Goal: Transaction & Acquisition: Purchase product/service

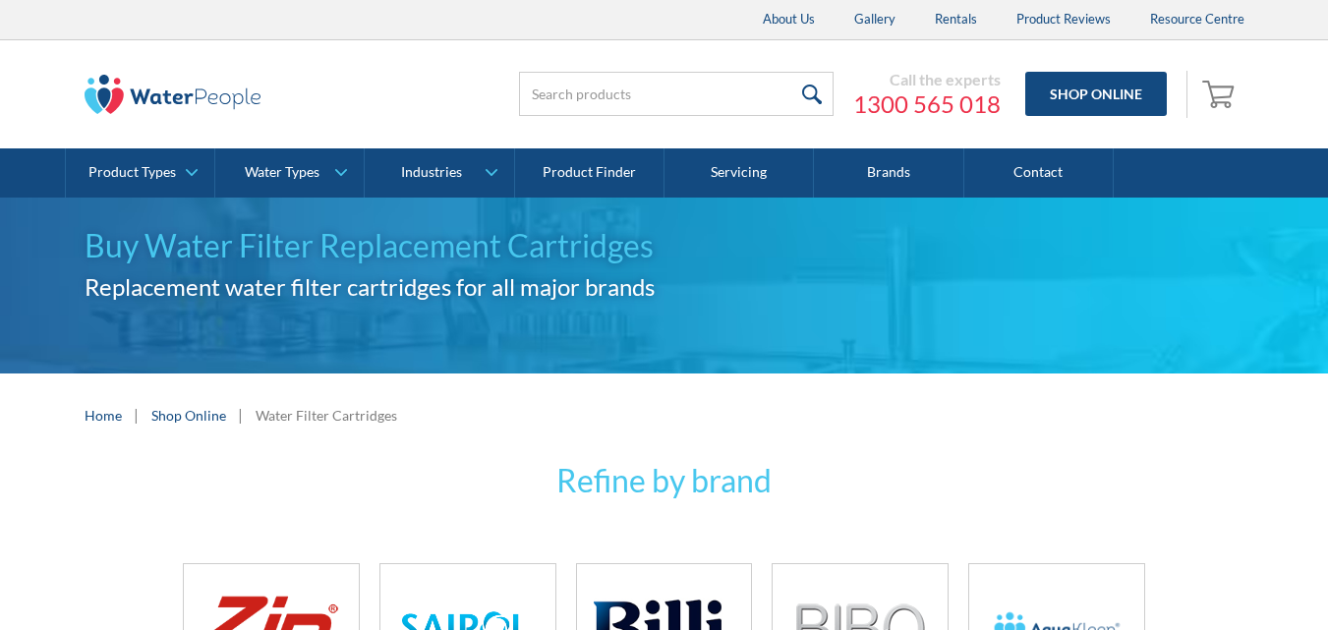
click at [1034, 581] on img at bounding box center [1057, 627] width 140 height 93
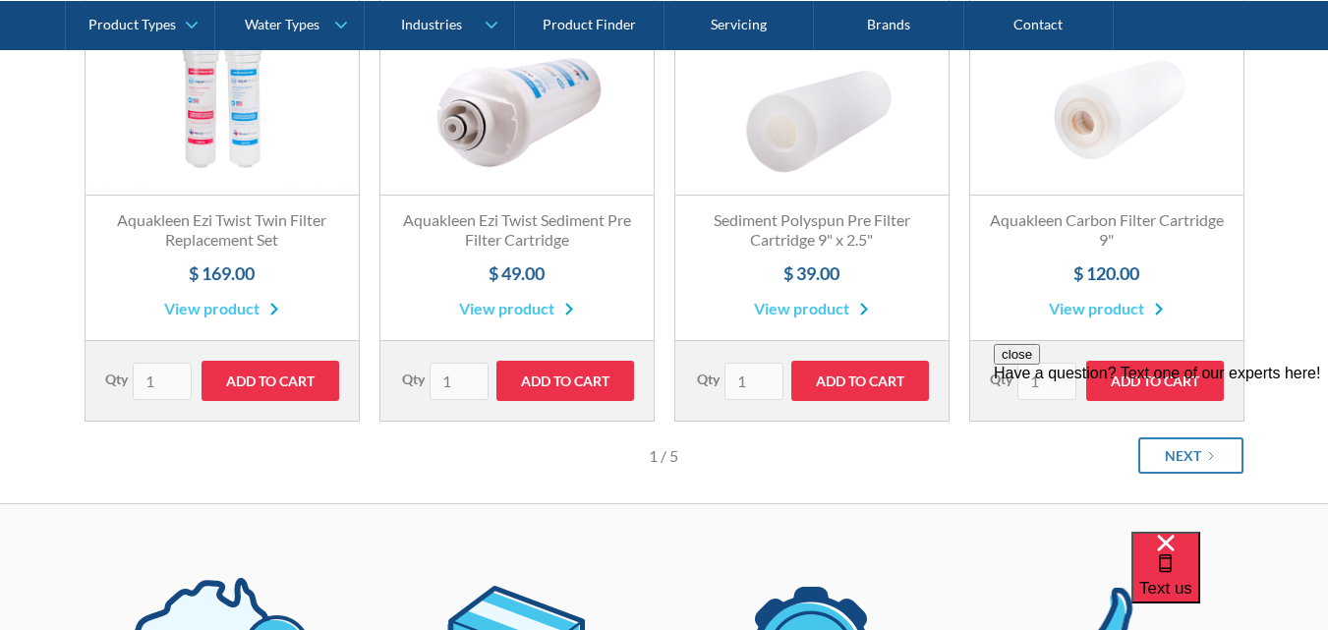
click at [1163, 100] on link "Fits All Brands Best Seller" at bounding box center [1106, 97] width 273 height 197
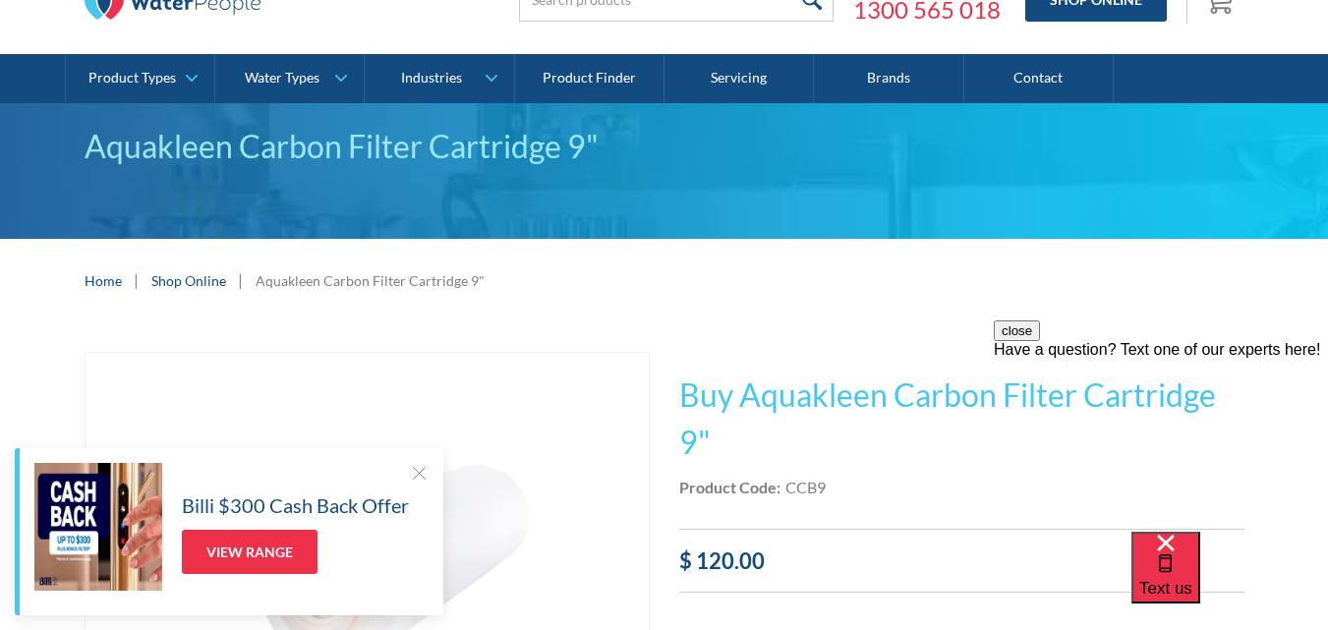
scroll to position [67, 0]
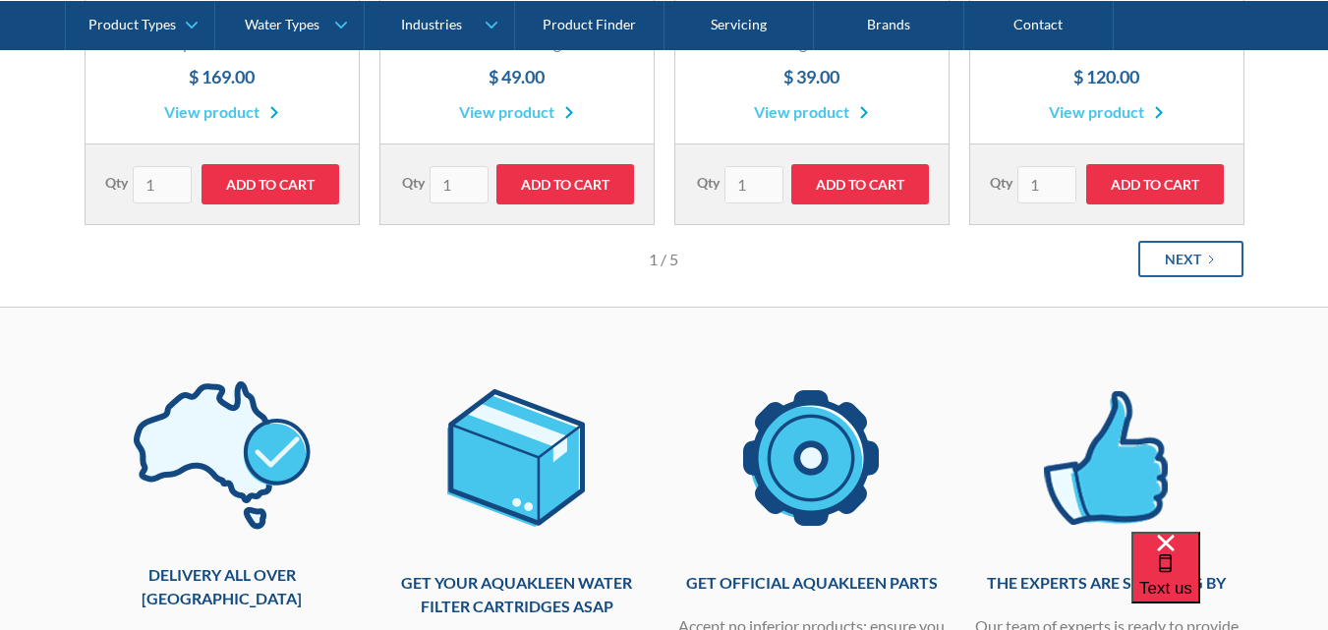
click at [1159, 251] on link "Next" at bounding box center [1190, 259] width 105 height 36
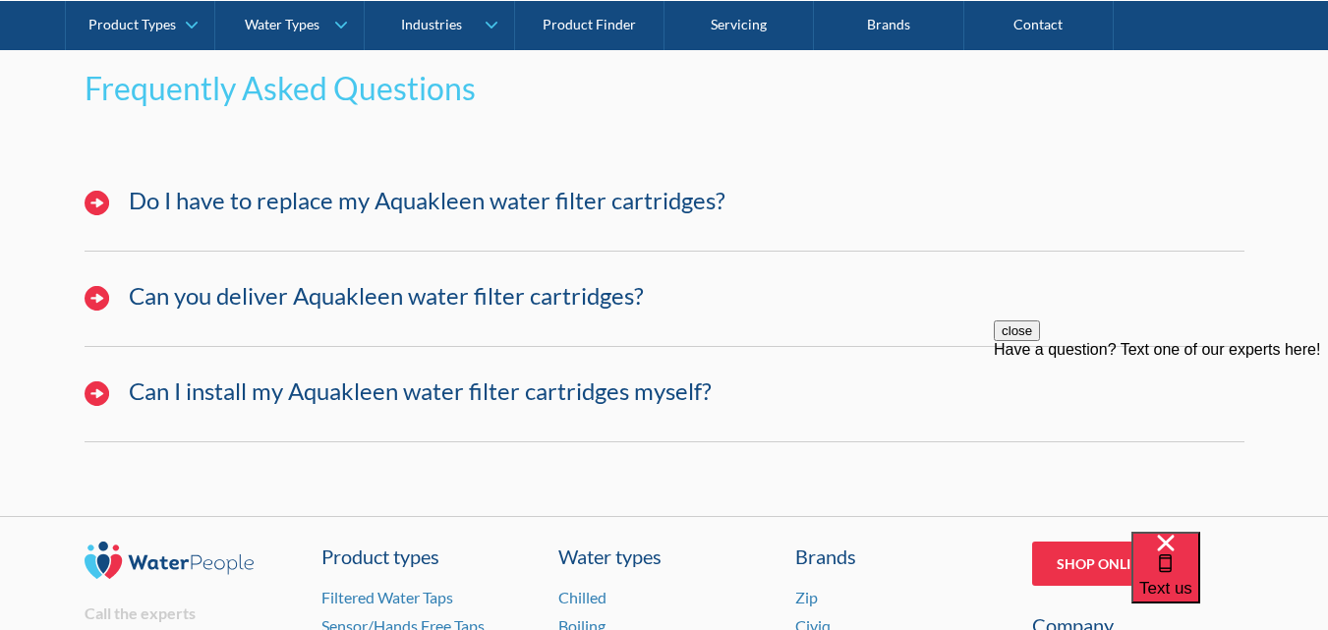
scroll to position [1965, 0]
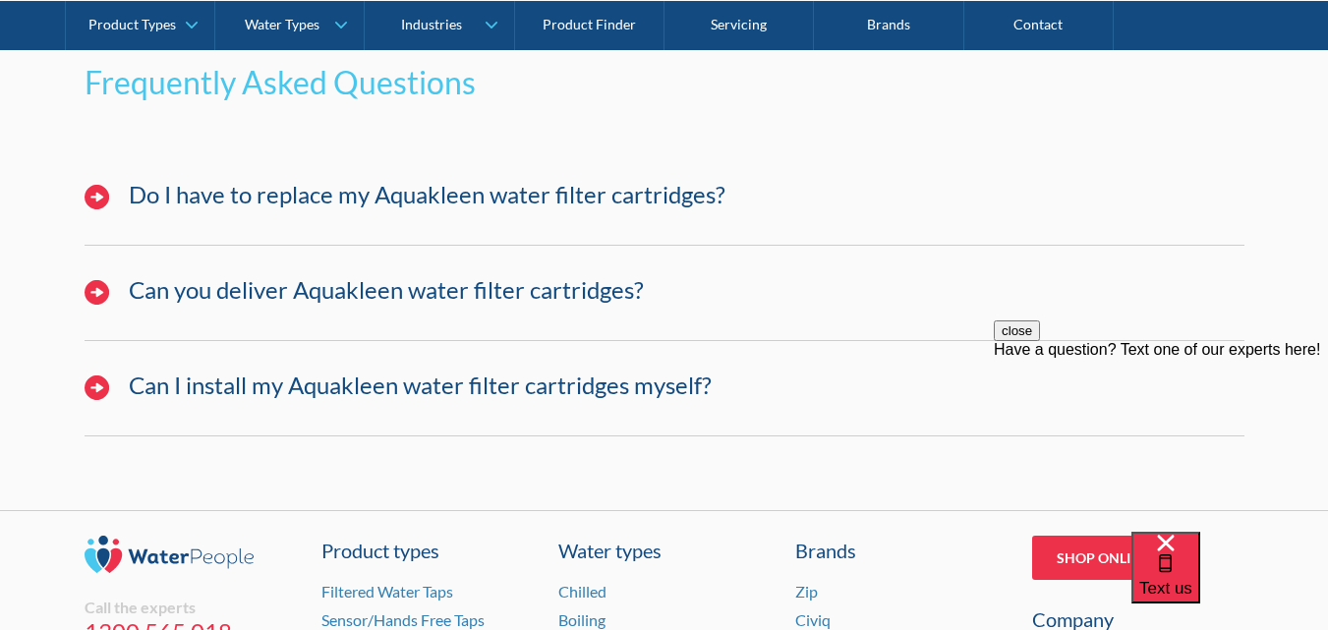
click at [211, 185] on h3 "Do I have to replace my Aquakleen water filter cartridges?" at bounding box center [427, 195] width 596 height 28
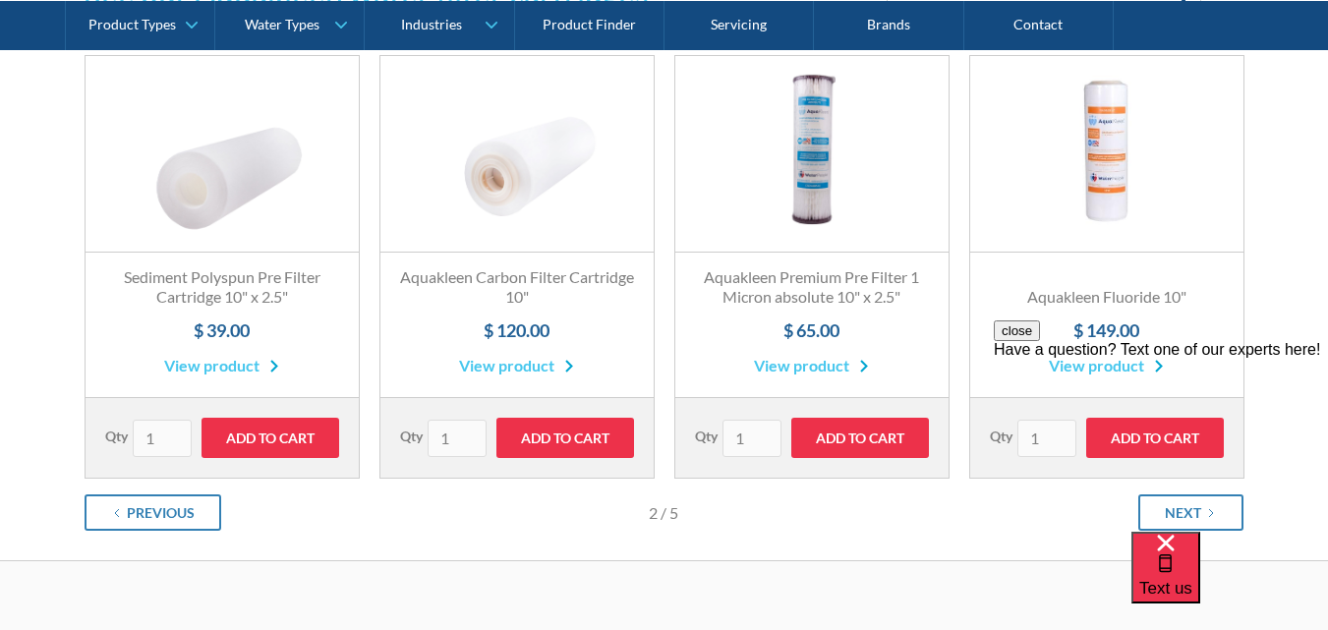
scroll to position [385, 0]
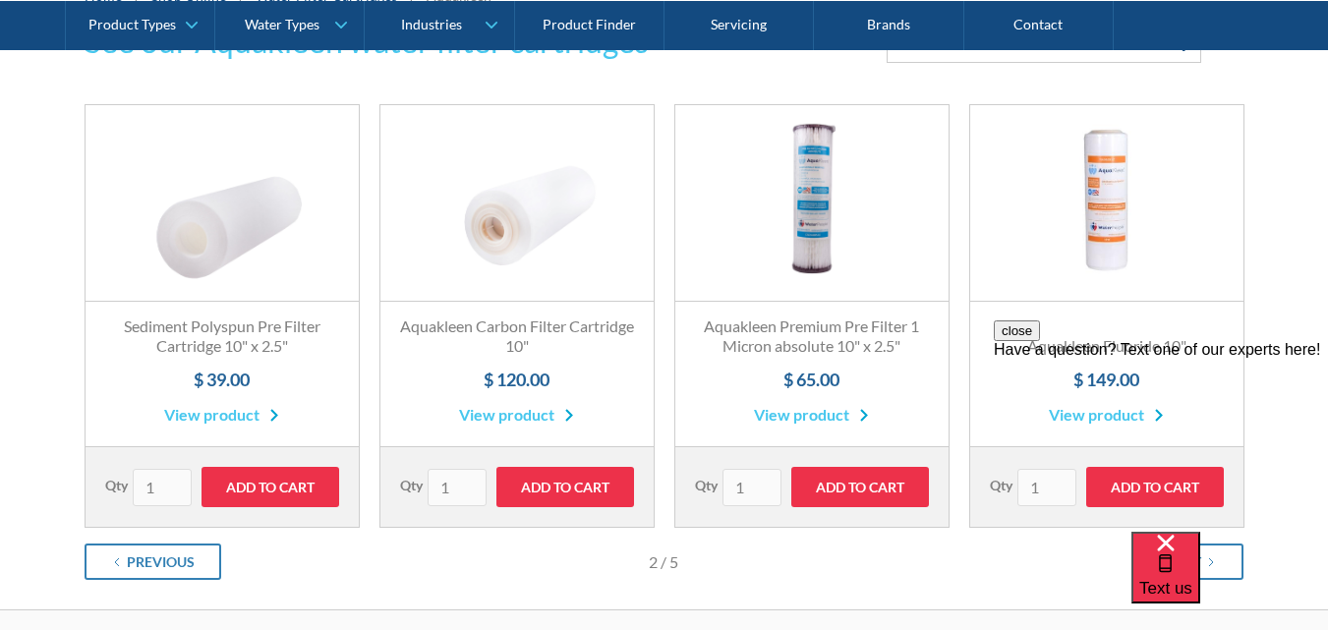
click at [238, 230] on link "Fits All Brands Best Seller" at bounding box center [221, 203] width 273 height 197
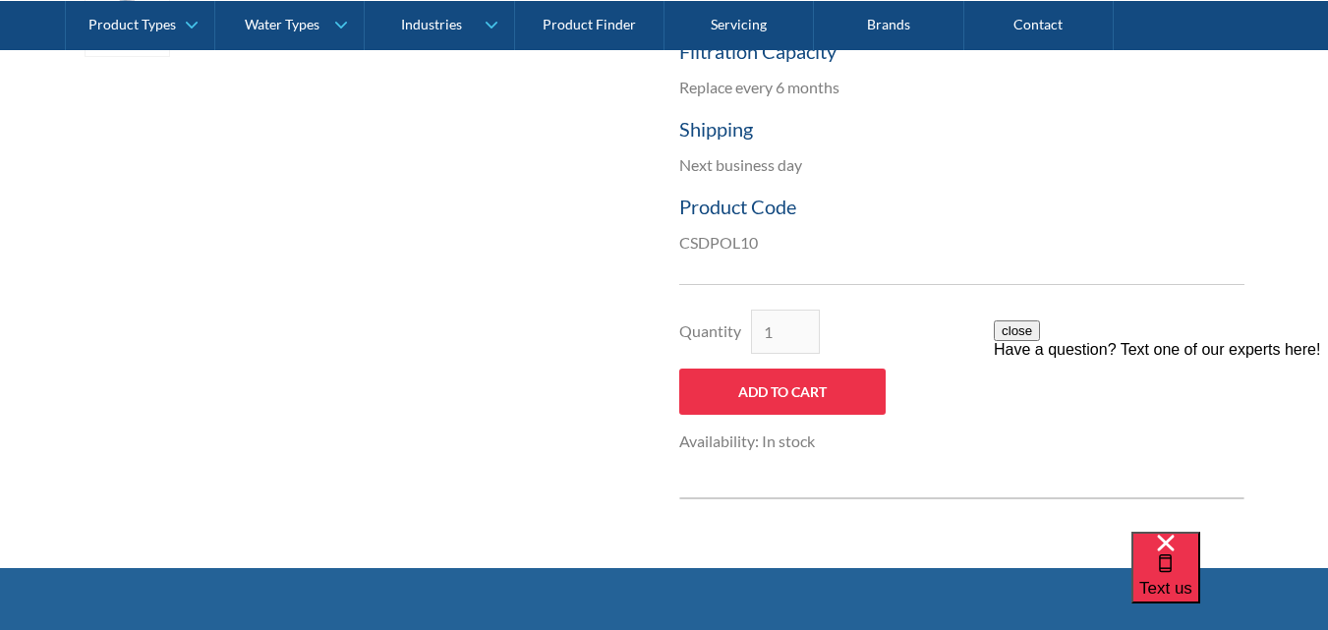
scroll to position [166, 0]
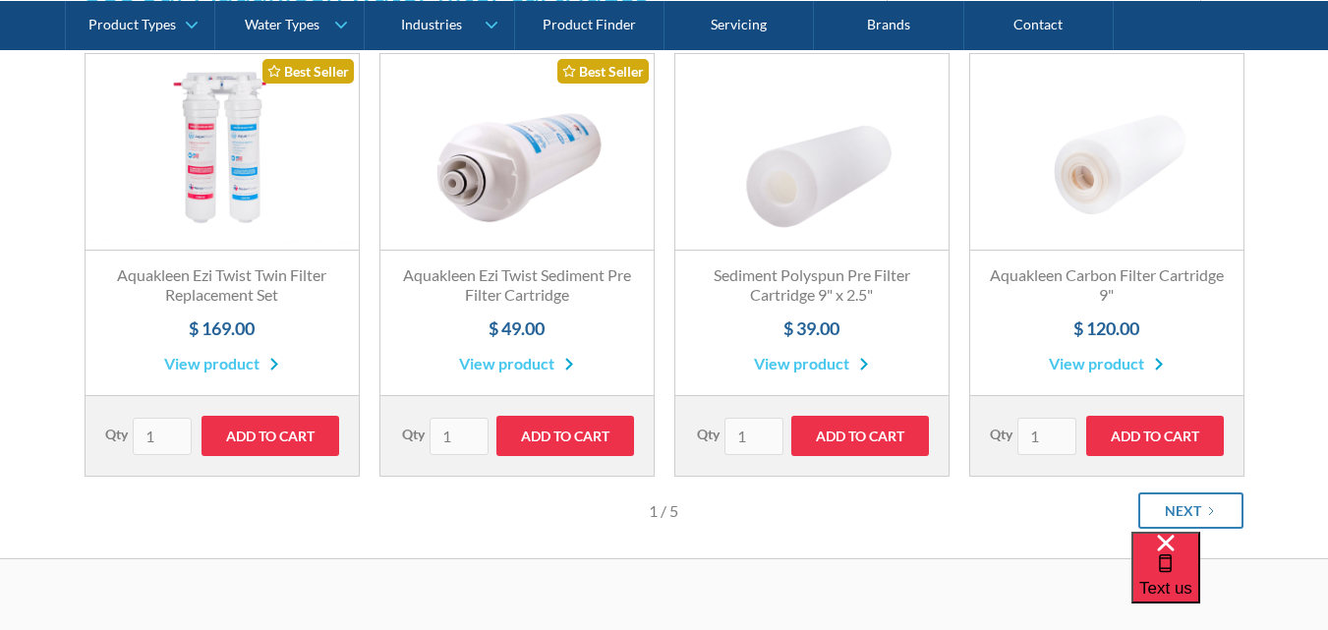
scroll to position [483, 0]
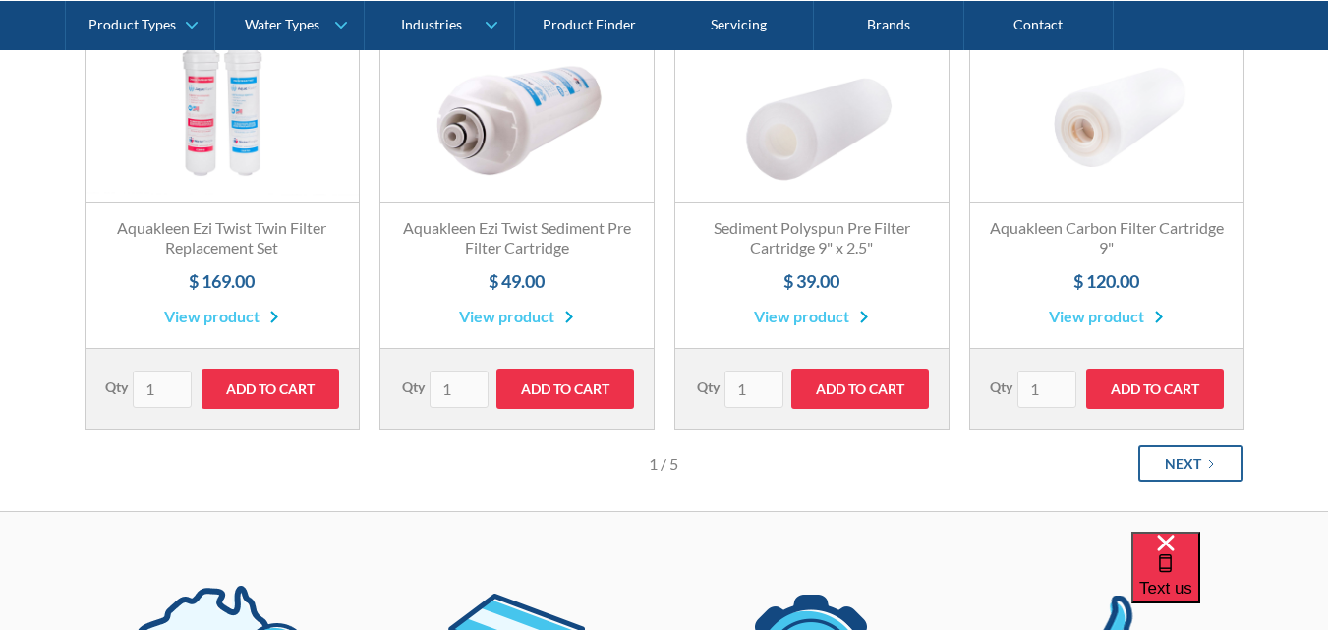
click at [1178, 465] on div "Next" at bounding box center [1182, 463] width 36 height 21
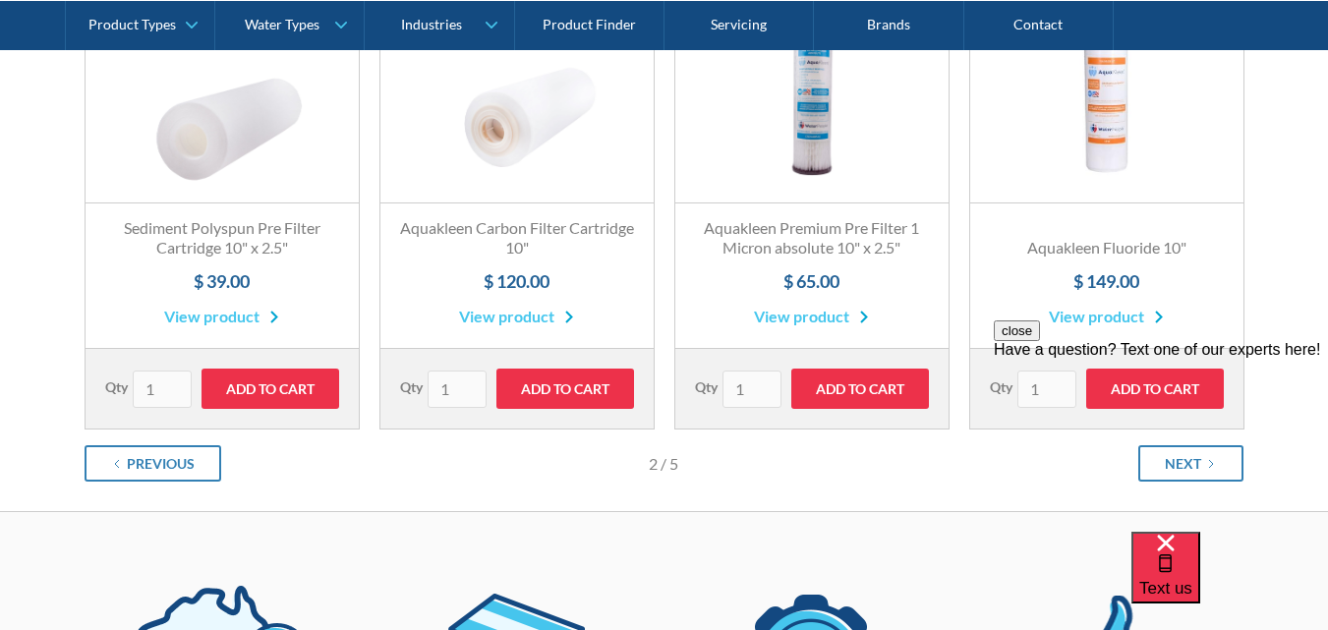
scroll to position [0, 0]
click at [1107, 146] on link "Fits All Brands Best Seller" at bounding box center [1106, 105] width 273 height 197
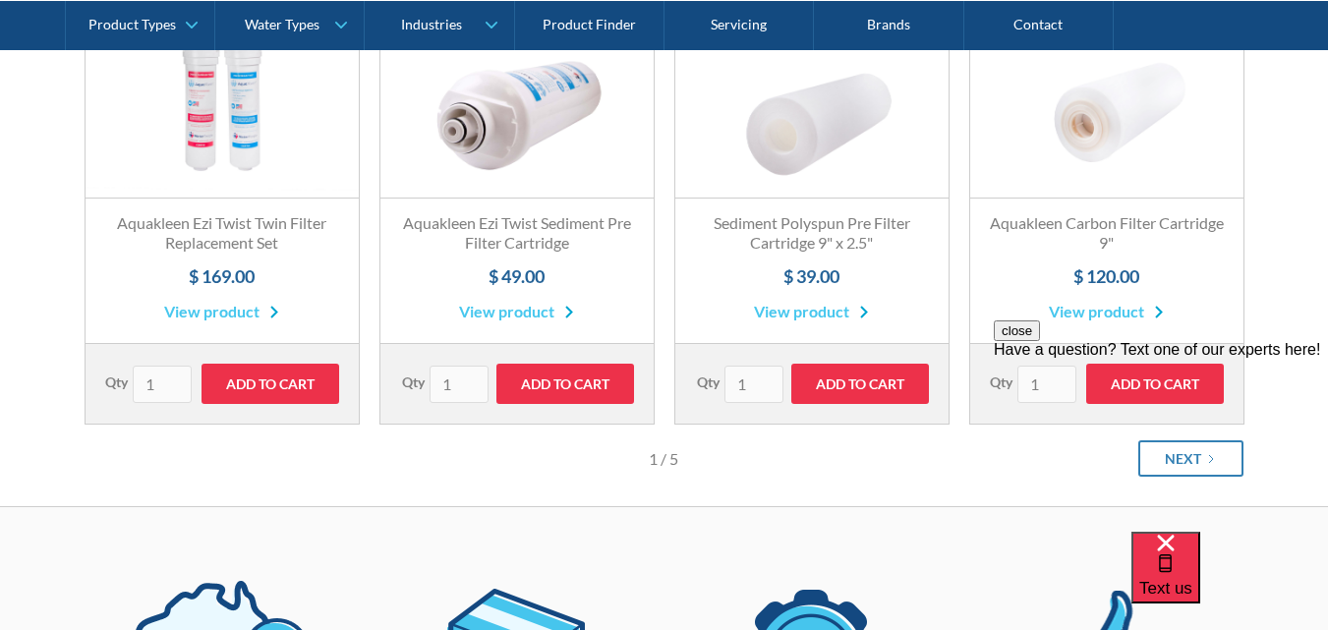
scroll to position [618, 0]
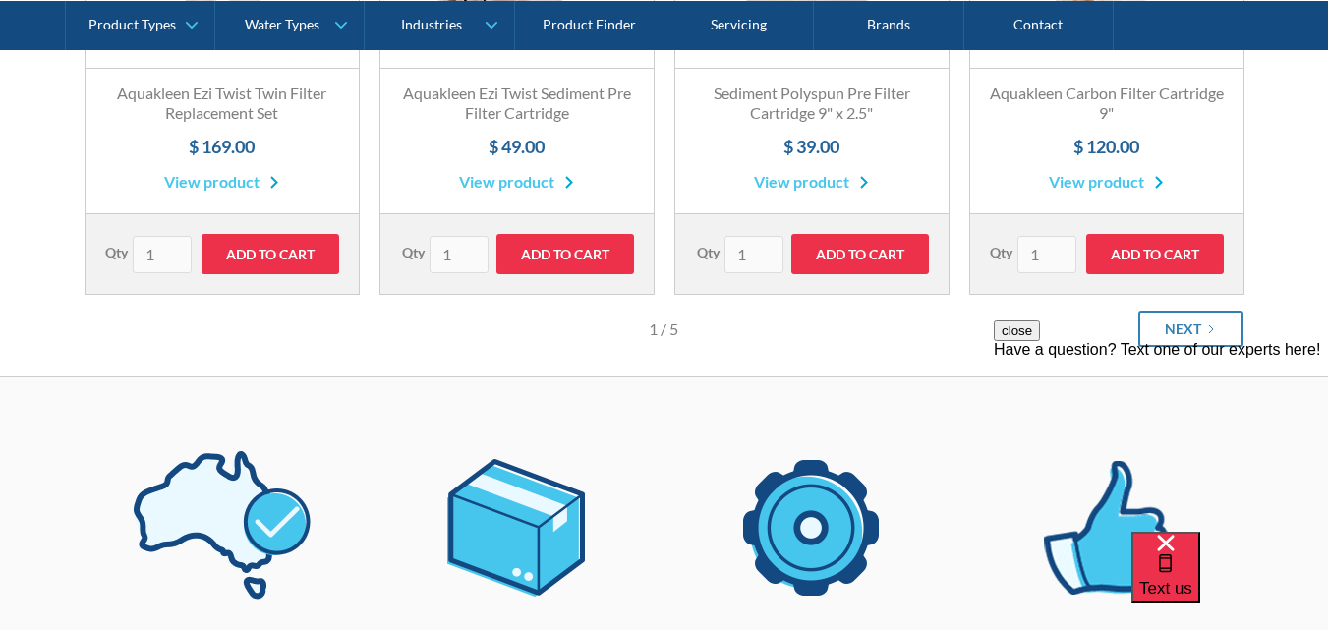
click at [1229, 331] on div "close Have a question? Text one of our experts here!" at bounding box center [1161, 438] width 334 height 236
click at [1192, 322] on div "close Have a question? Text one of our experts here!" at bounding box center [1161, 438] width 334 height 236
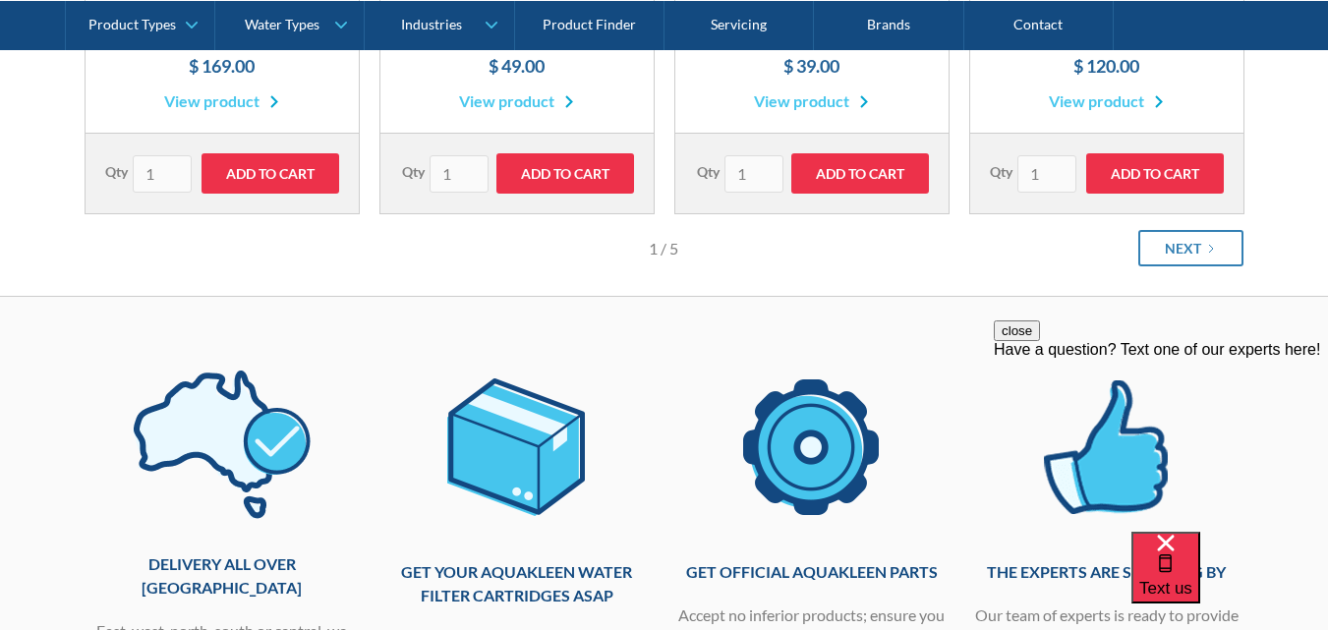
scroll to position [716, 0]
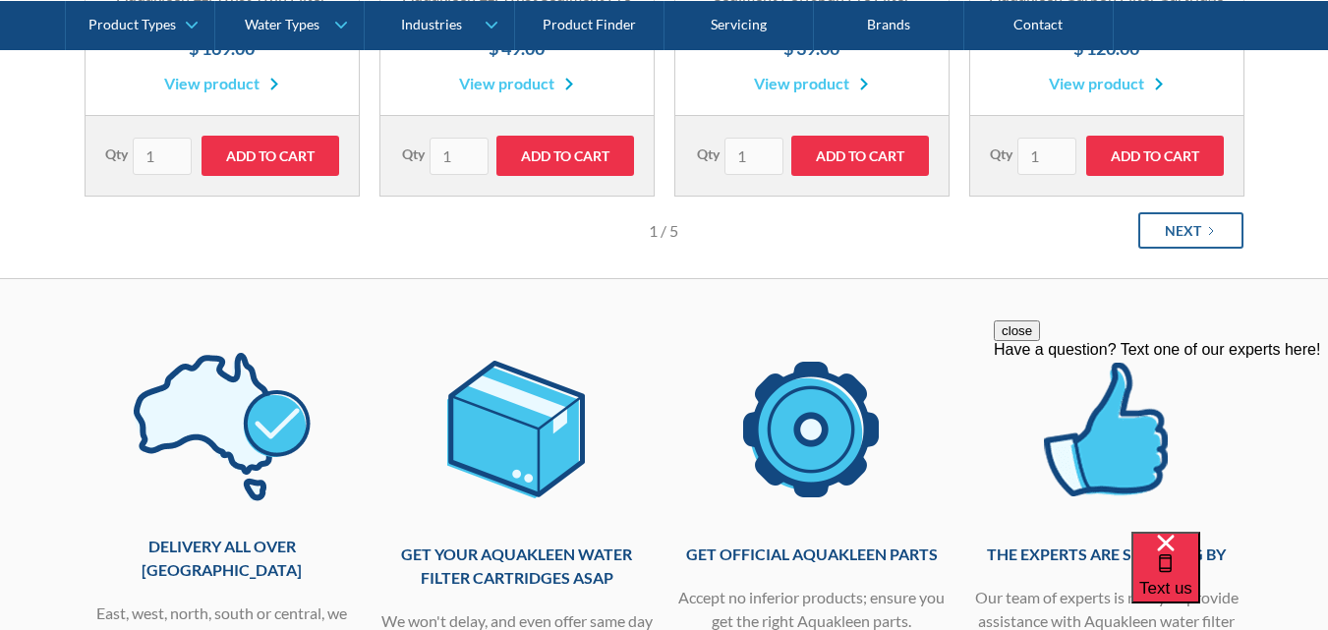
click at [1172, 223] on div "Next" at bounding box center [1182, 230] width 36 height 21
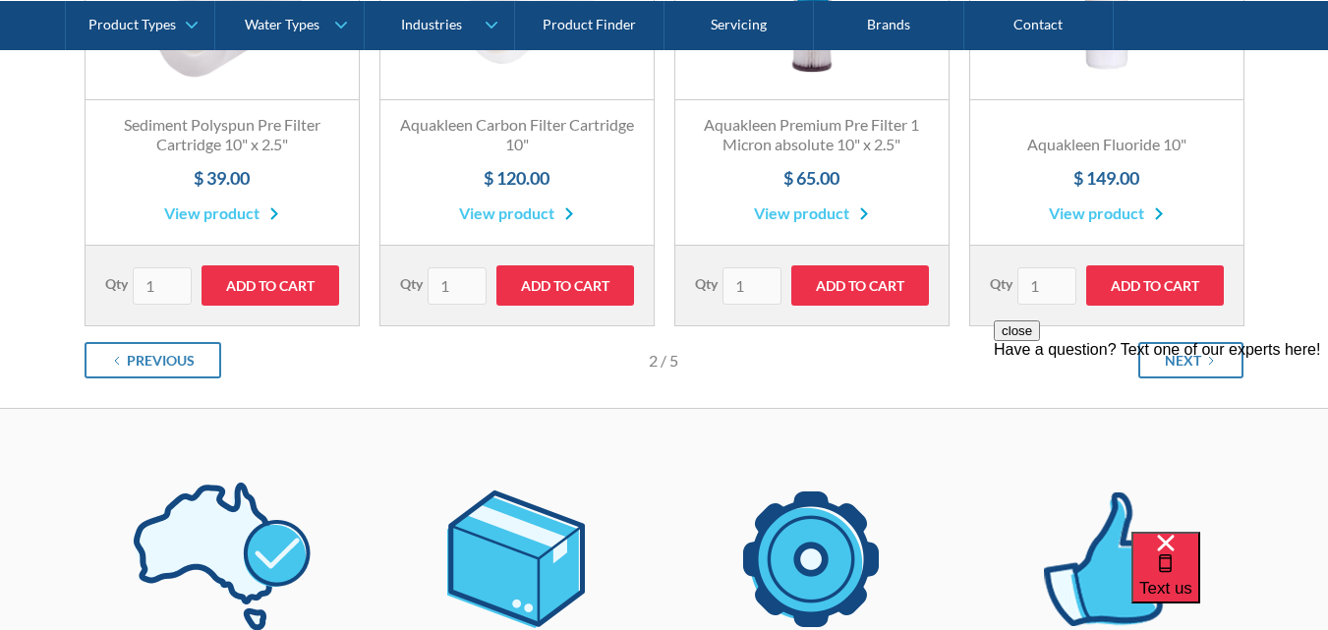
scroll to position [618, 0]
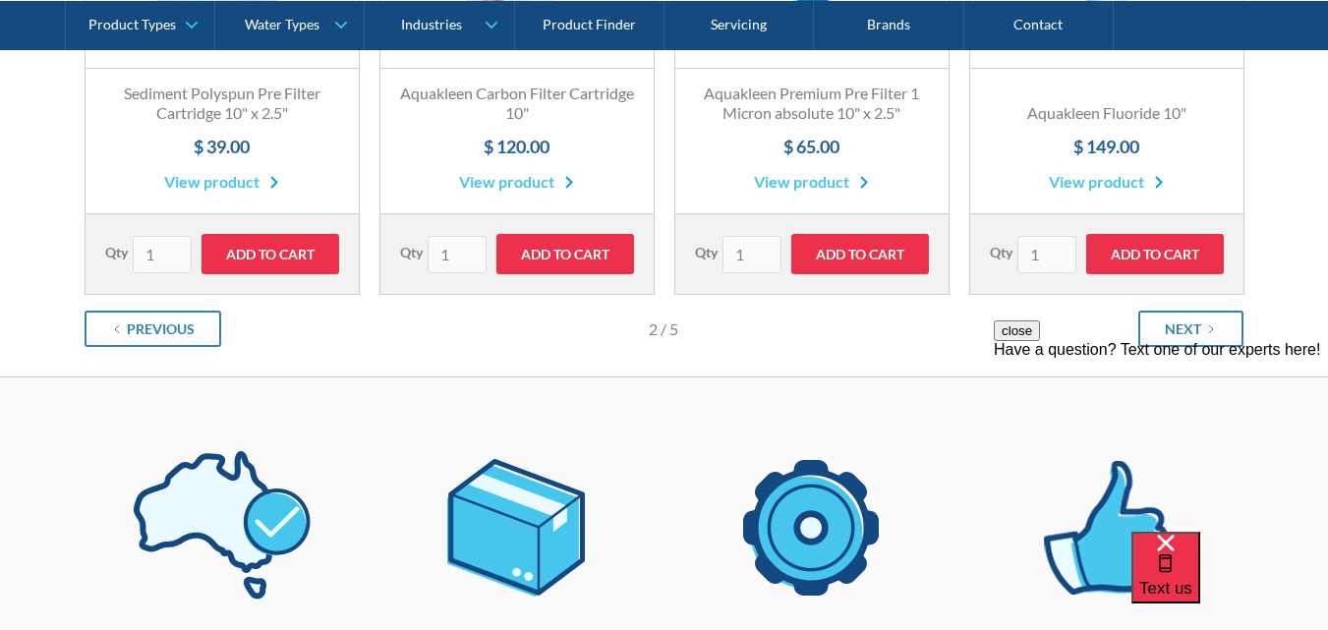
click at [1194, 335] on div "close Have a question? Text one of our experts here!" at bounding box center [1161, 438] width 334 height 236
click at [1175, 324] on div "close Have a question? Text one of our experts here!" at bounding box center [1161, 438] width 334 height 236
click at [1181, 326] on div "close Have a question? Text one of our experts here!" at bounding box center [1161, 438] width 334 height 236
click at [1179, 326] on div "close Have a question? Text one of our experts here!" at bounding box center [1161, 438] width 334 height 236
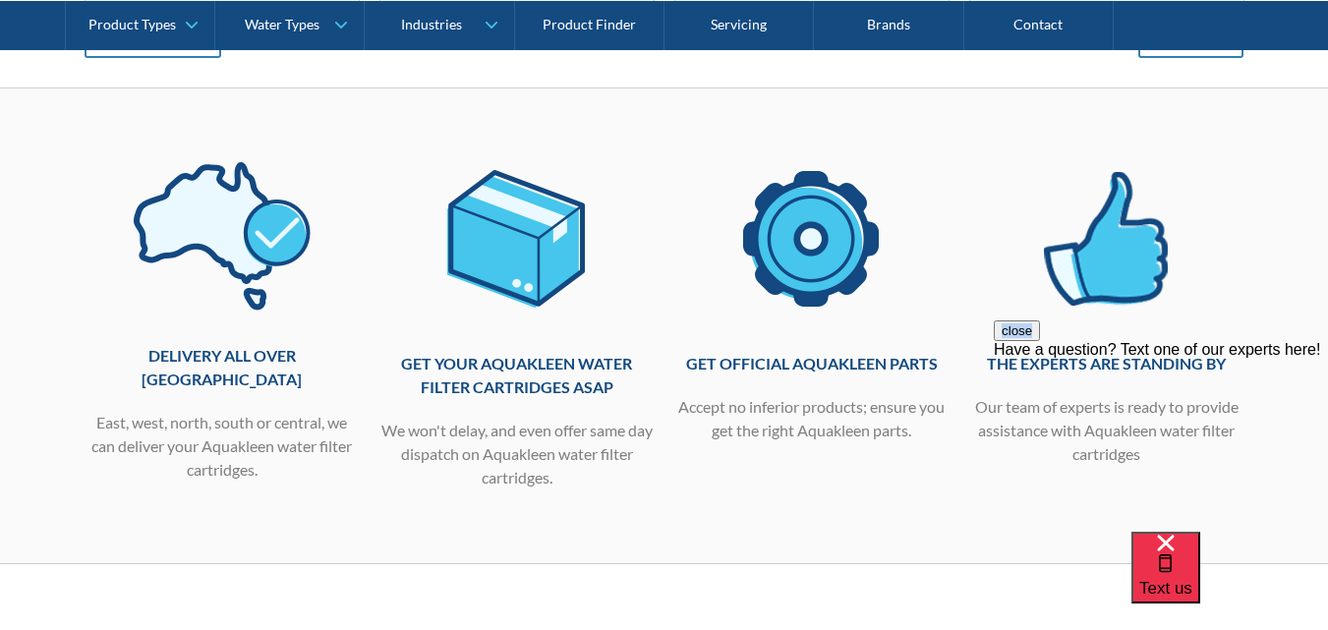
scroll to position [688, 0]
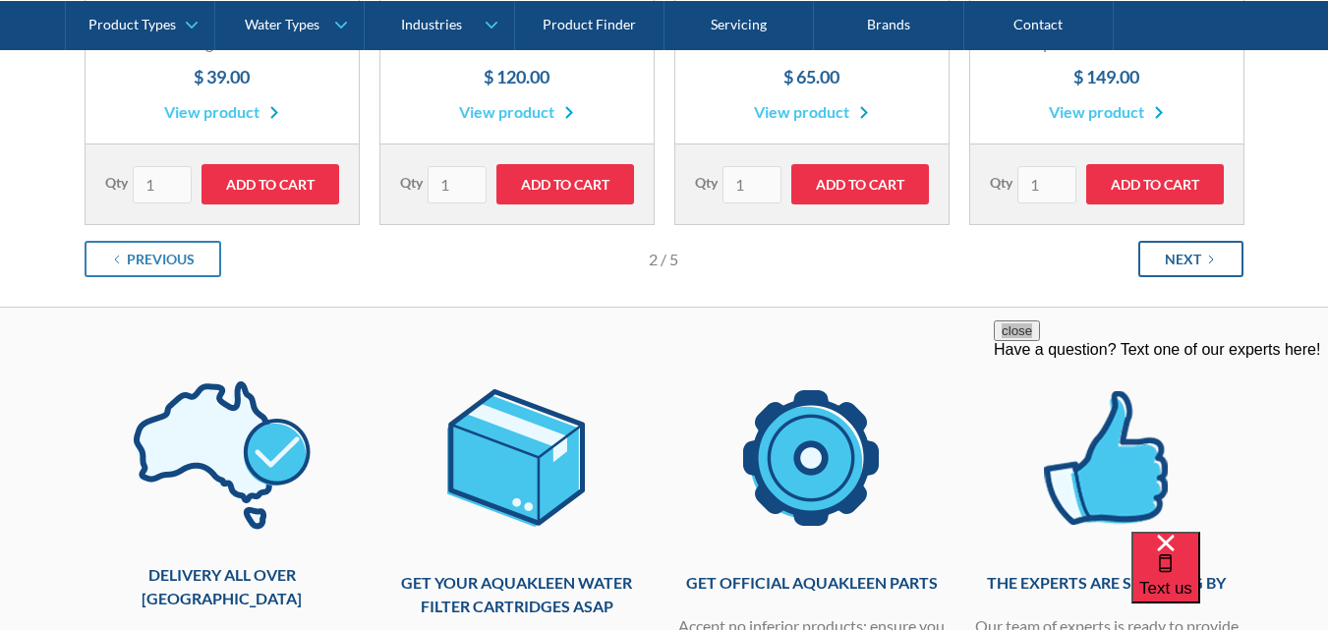
click at [1187, 256] on div "Next" at bounding box center [1182, 259] width 36 height 21
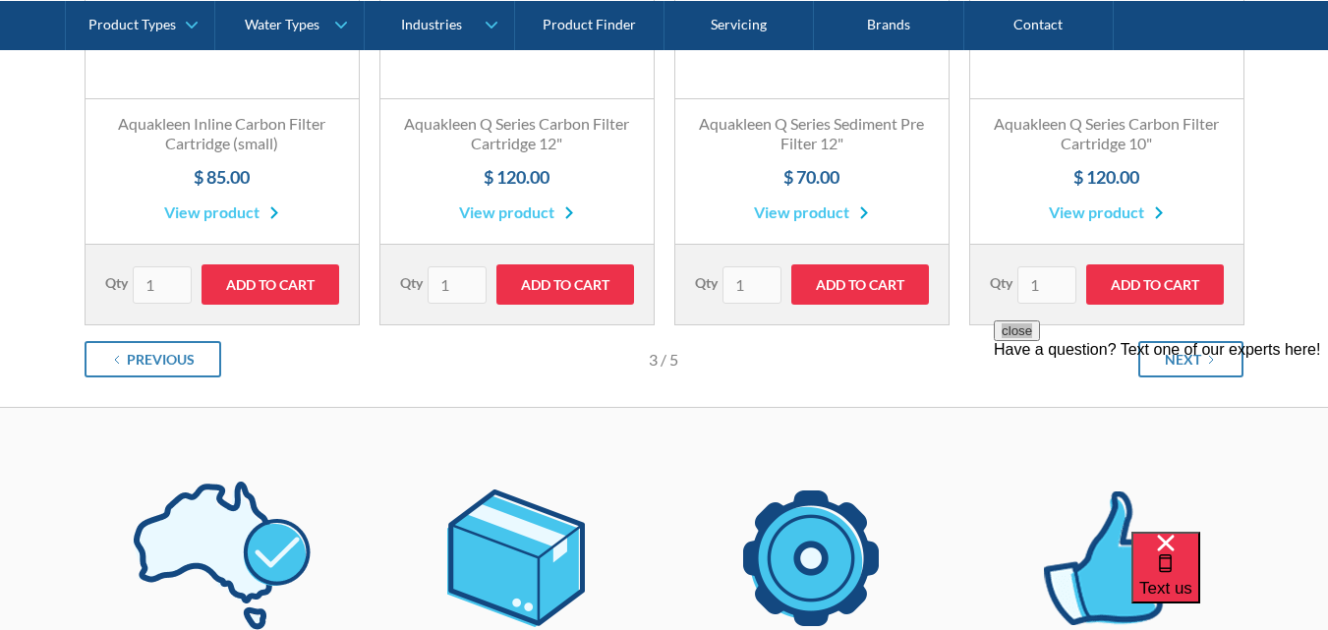
scroll to position [590, 0]
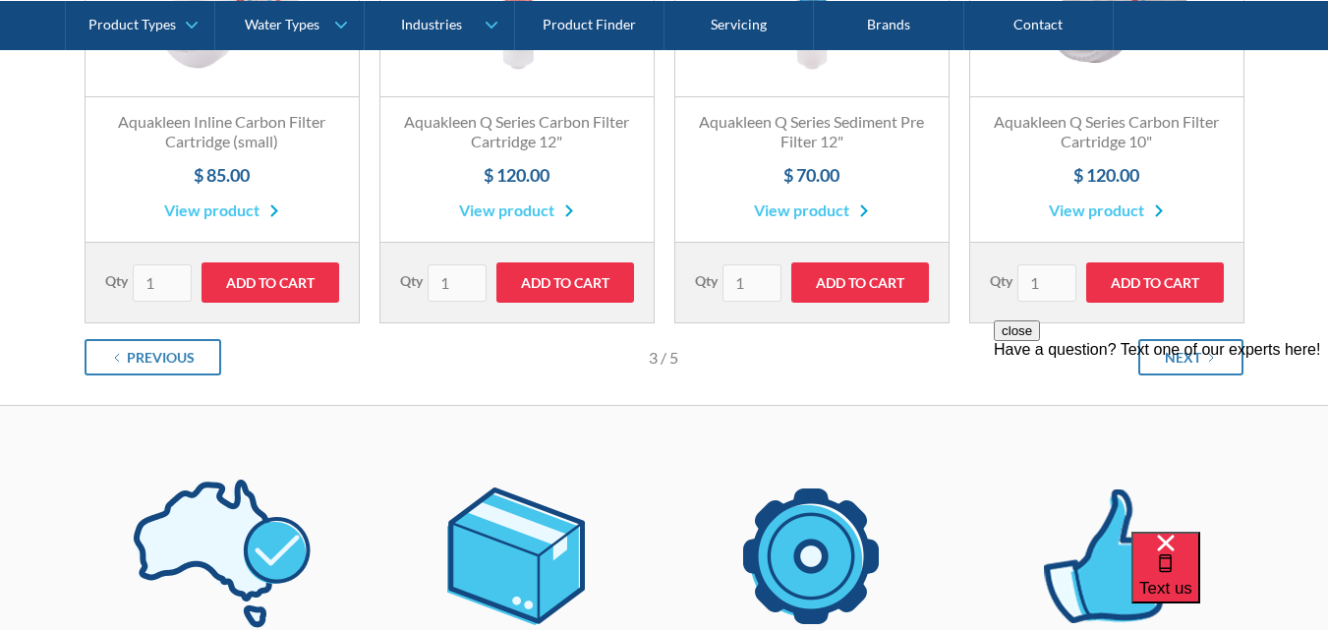
click at [1180, 353] on div "close Have a question? Text one of our experts here!" at bounding box center [1161, 438] width 334 height 236
click at [1195, 356] on div "close Have a question? Text one of our experts here!" at bounding box center [1161, 438] width 334 height 236
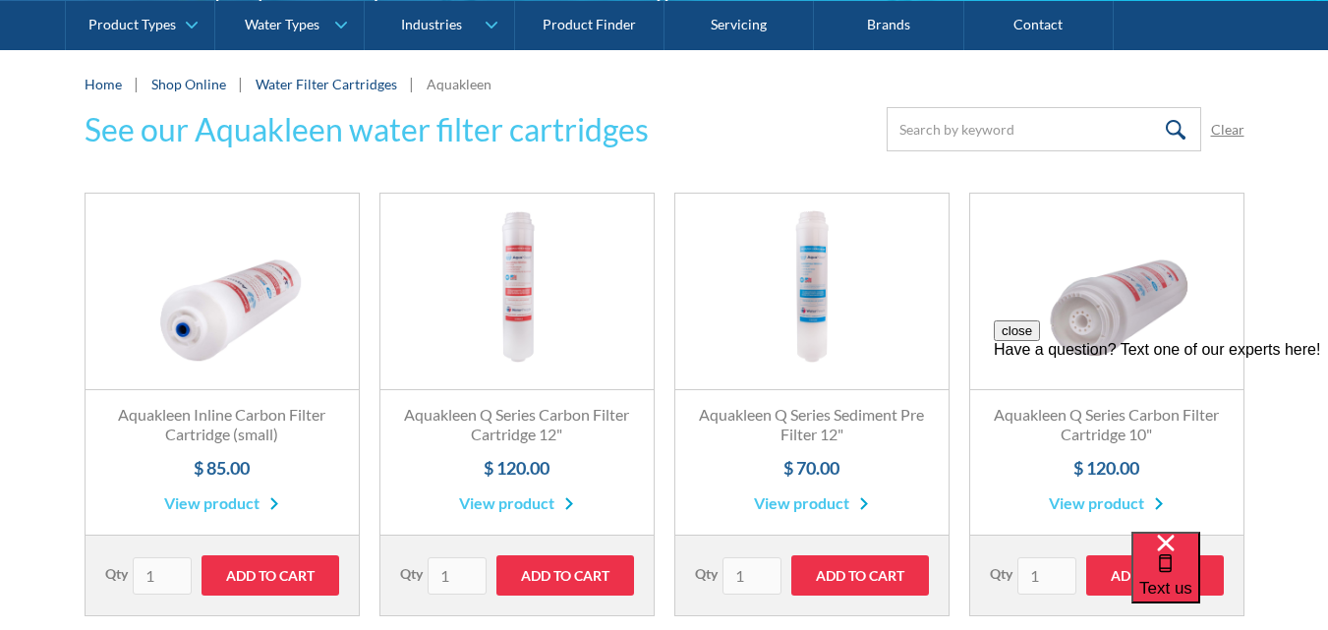
scroll to position [295, 0]
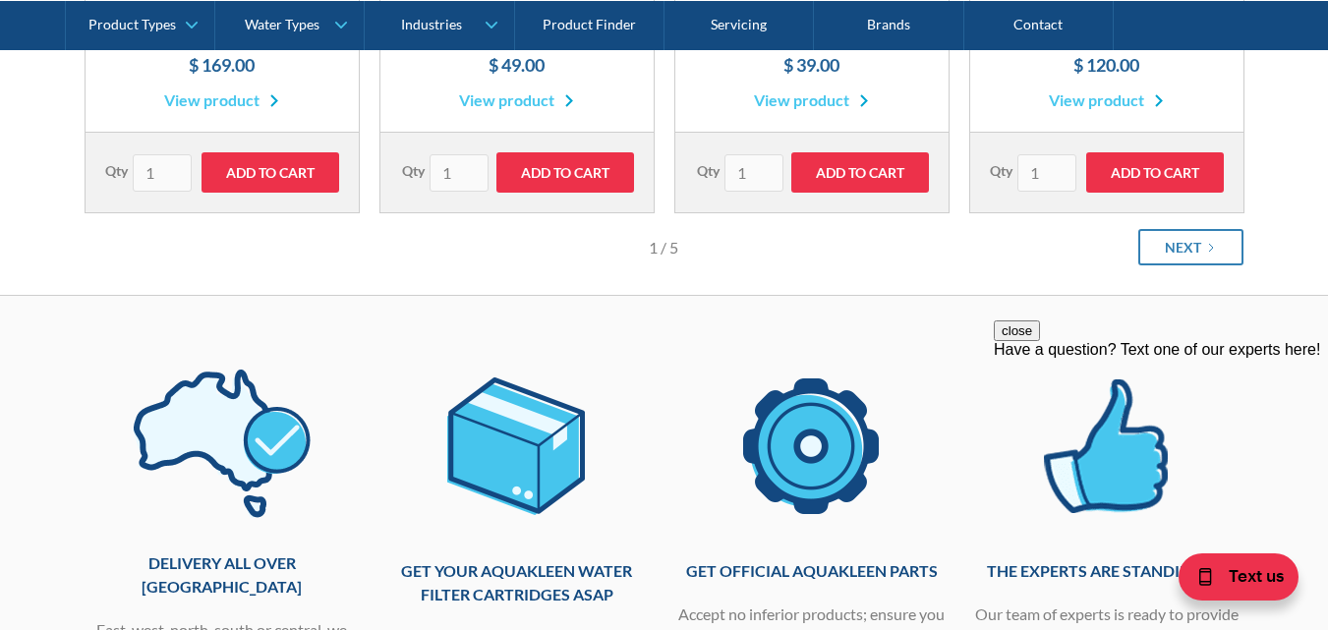
scroll to position [590, 0]
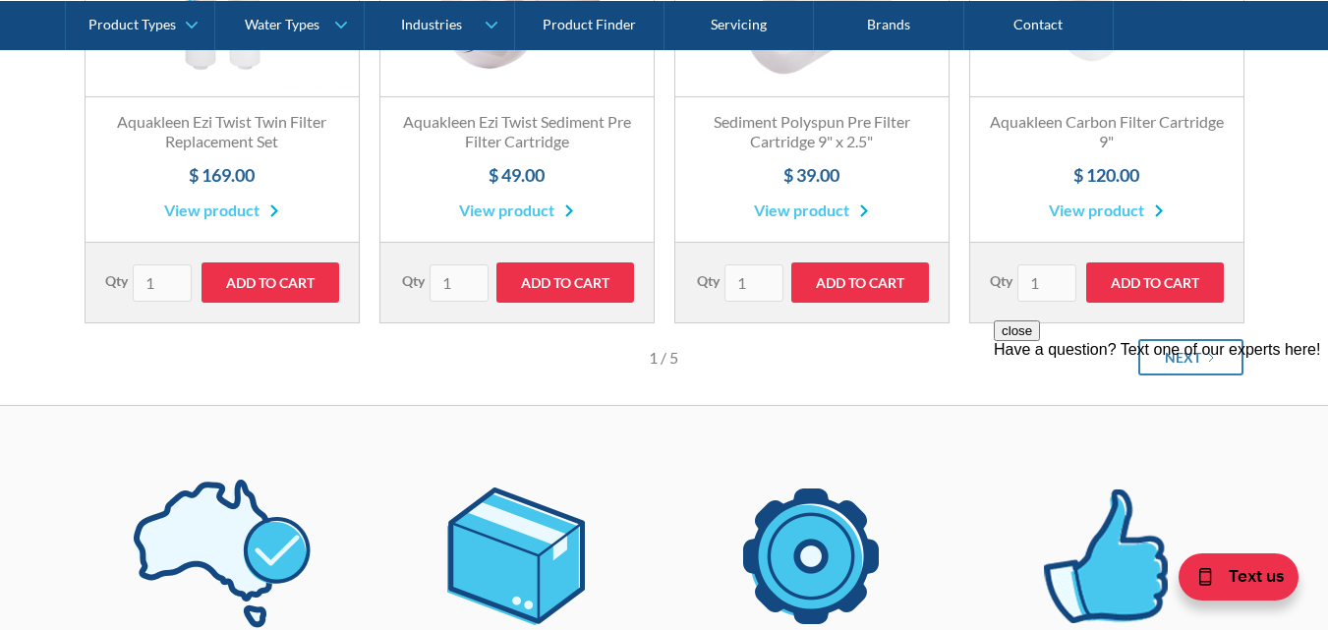
click at [1188, 361] on div "close Have a question? Text one of our experts here!" at bounding box center [1161, 438] width 334 height 236
click at [1190, 359] on div "close Have a question? Text one of our experts here!" at bounding box center [1161, 339] width 334 height 38
click at [1040, 341] on button "close" at bounding box center [1017, 330] width 46 height 21
click at [1179, 353] on div "Next" at bounding box center [1182, 357] width 36 height 21
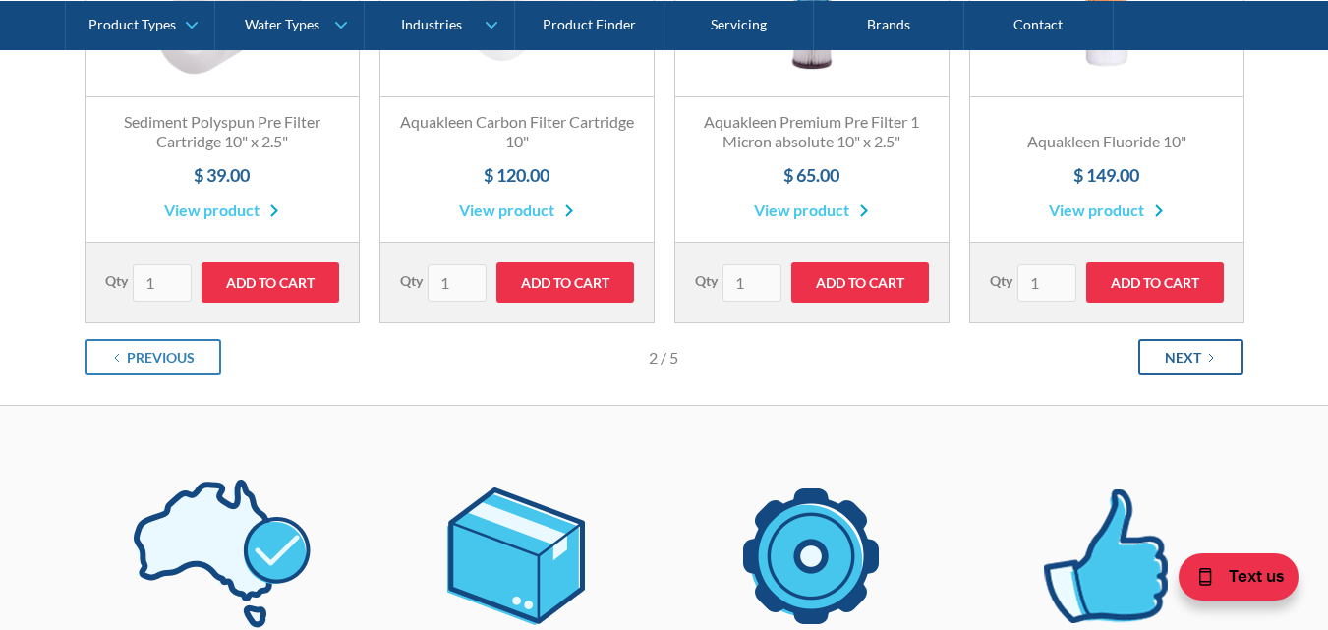
click at [1181, 355] on div "Next" at bounding box center [1182, 357] width 36 height 21
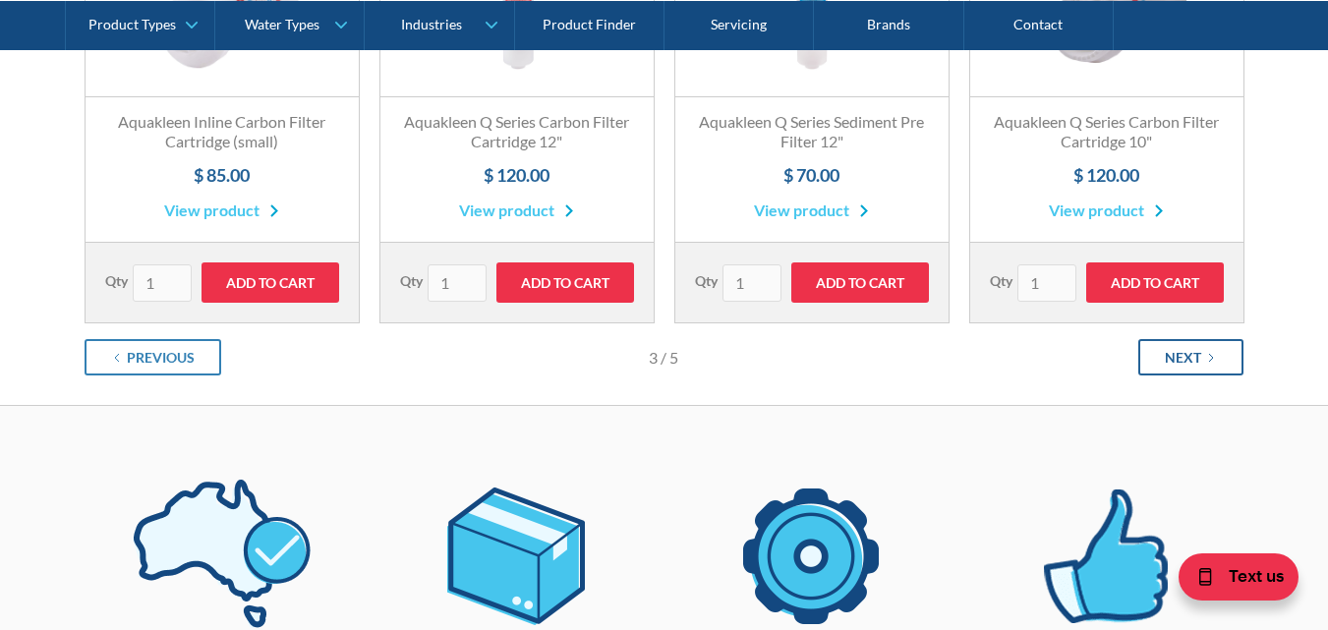
click at [1198, 366] on div "Next" at bounding box center [1182, 357] width 36 height 21
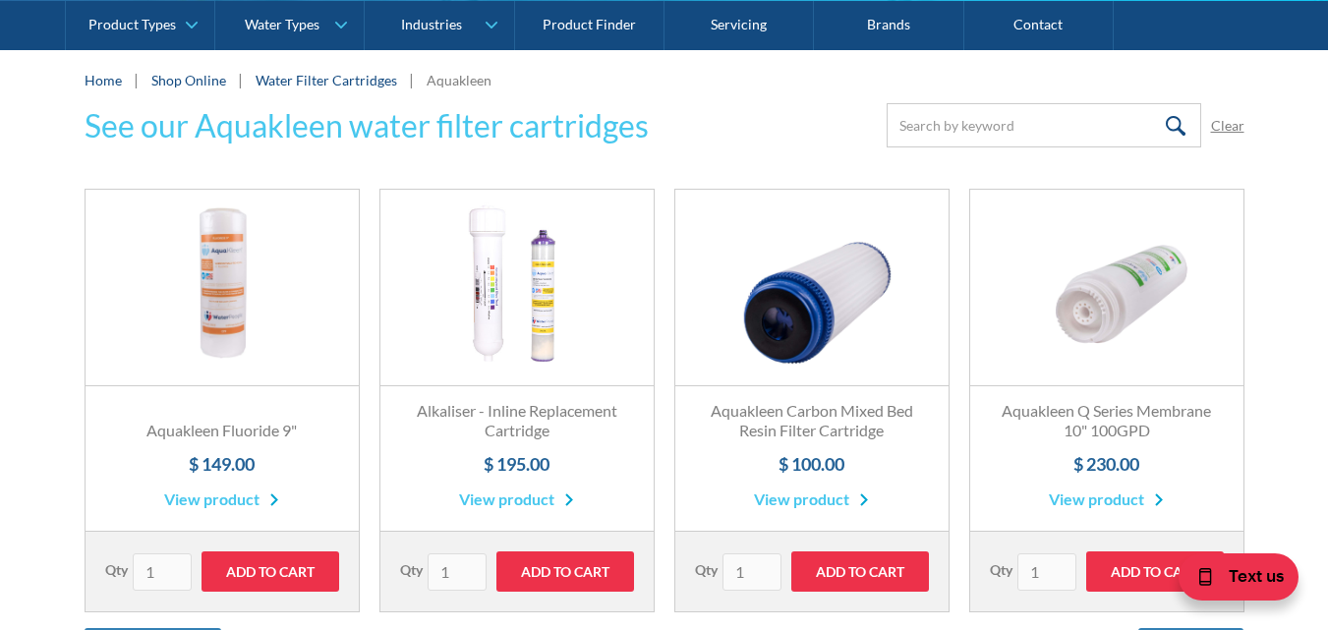
scroll to position [393, 0]
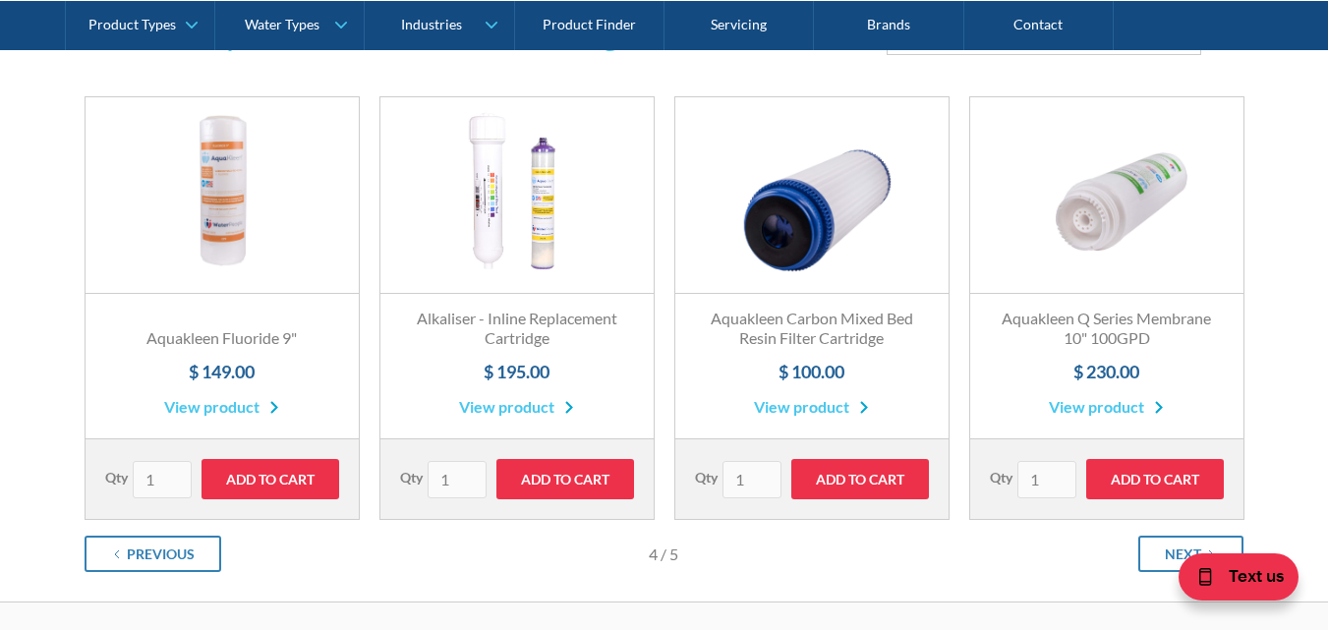
click at [230, 214] on link "Fits All Brands Best Seller" at bounding box center [221, 195] width 273 height 197
